Goal: Task Accomplishment & Management: Manage account settings

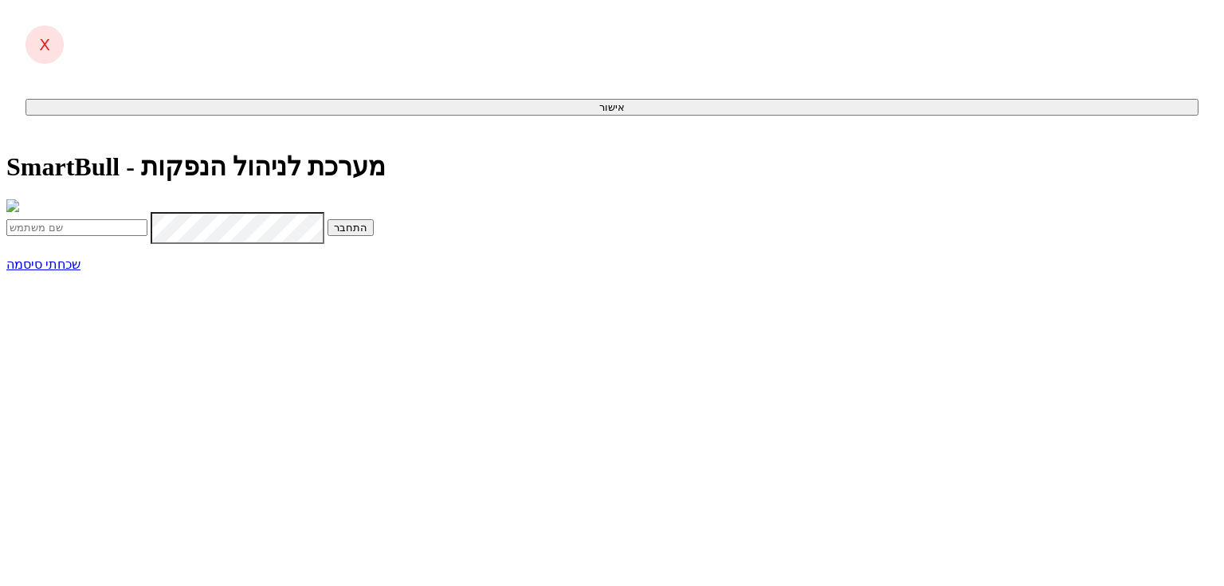
type input "[PERSON_NAME][EMAIL_ADDRESS][DOMAIN_NAME]"
click at [374, 236] on button "התחבר" at bounding box center [350, 227] width 46 height 17
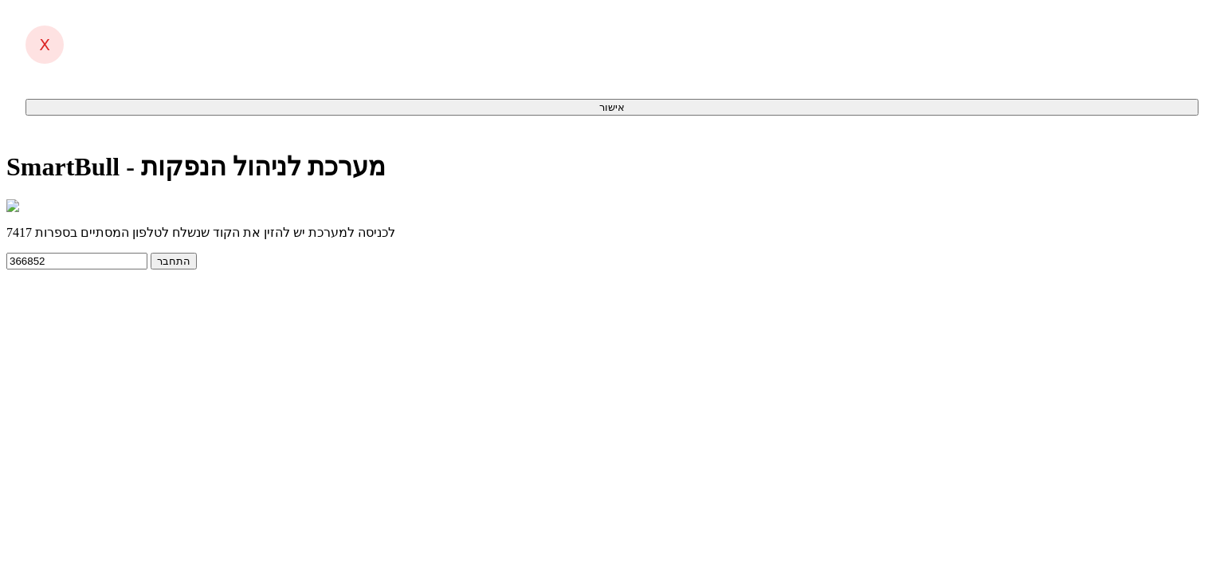
type input "366852"
click at [197, 269] on button "התחבר" at bounding box center [174, 261] width 46 height 17
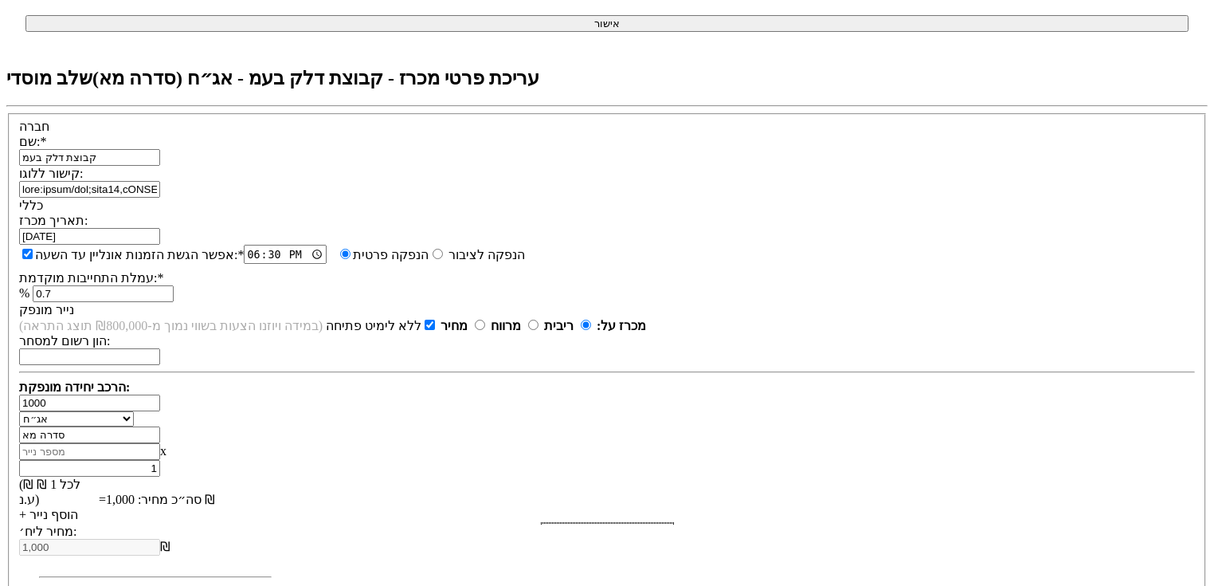
scroll to position [446, 0]
